Goal: Transaction & Acquisition: Purchase product/service

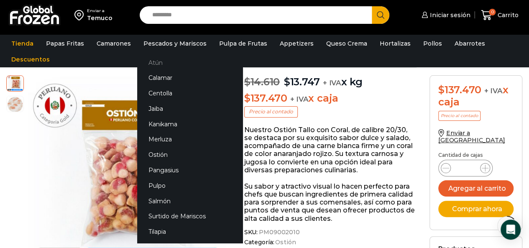
click at [155, 63] on link "Atún" at bounding box center [189, 62] width 105 height 15
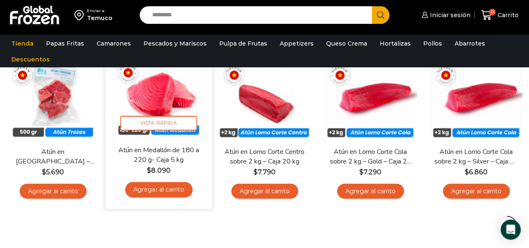
scroll to position [84, 0]
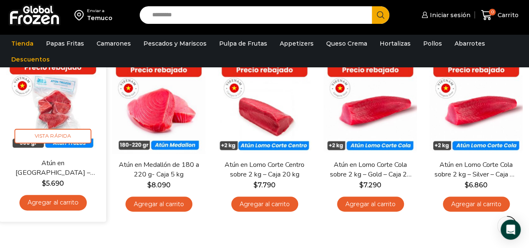
click at [57, 110] on img at bounding box center [53, 105] width 94 height 94
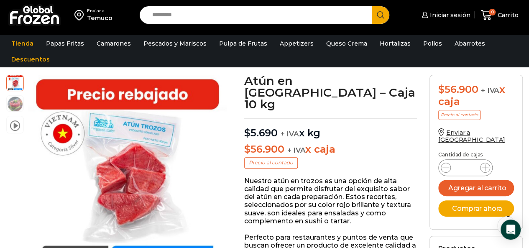
scroll to position [84, 0]
